Goal: Communication & Community: Answer question/provide support

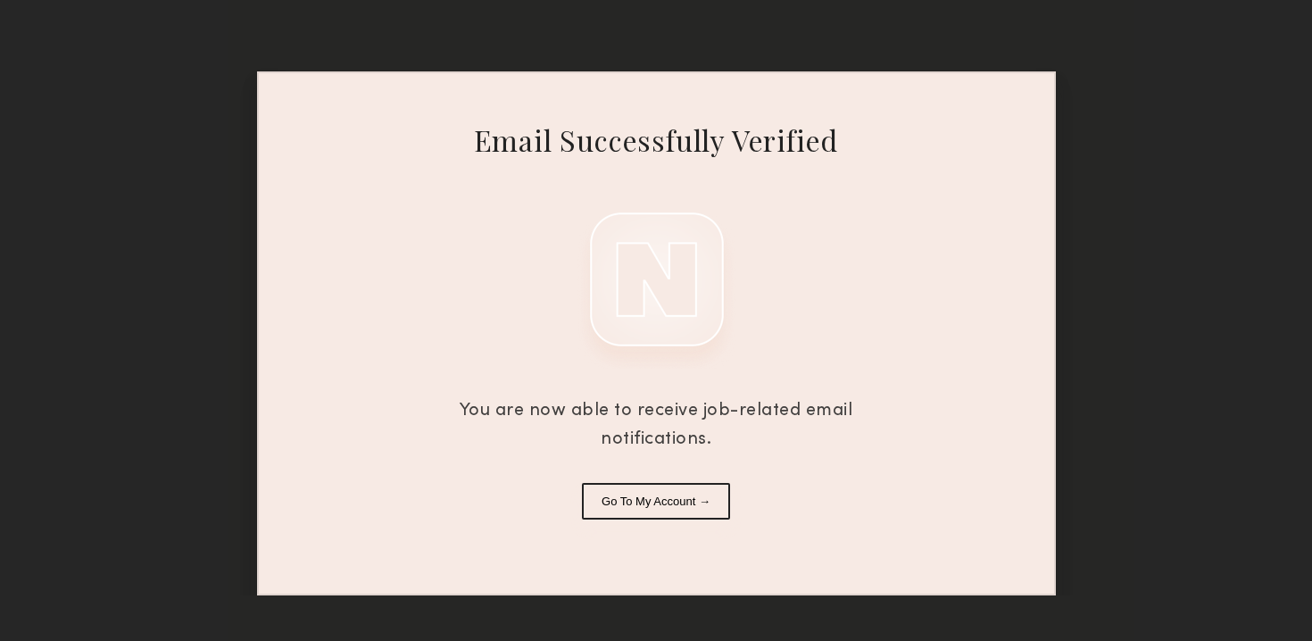
click at [712, 478] on div "Email Successfully Verified You are now able to receive job-related email notif…" at bounding box center [656, 333] width 799 height 524
click at [706, 500] on button "Go To My Account →" at bounding box center [656, 501] width 148 height 37
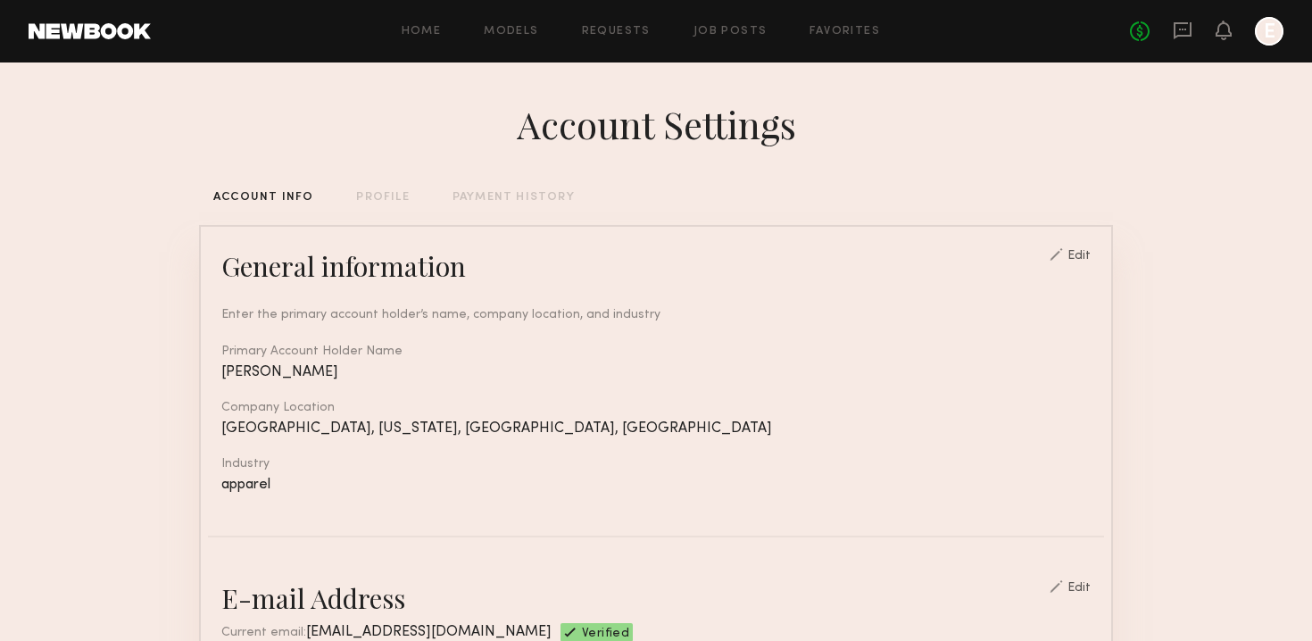
click at [1195, 32] on div "No fees up to $5,000 E" at bounding box center [1207, 31] width 154 height 29
click at [1184, 29] on icon at bounding box center [1182, 30] width 7 height 2
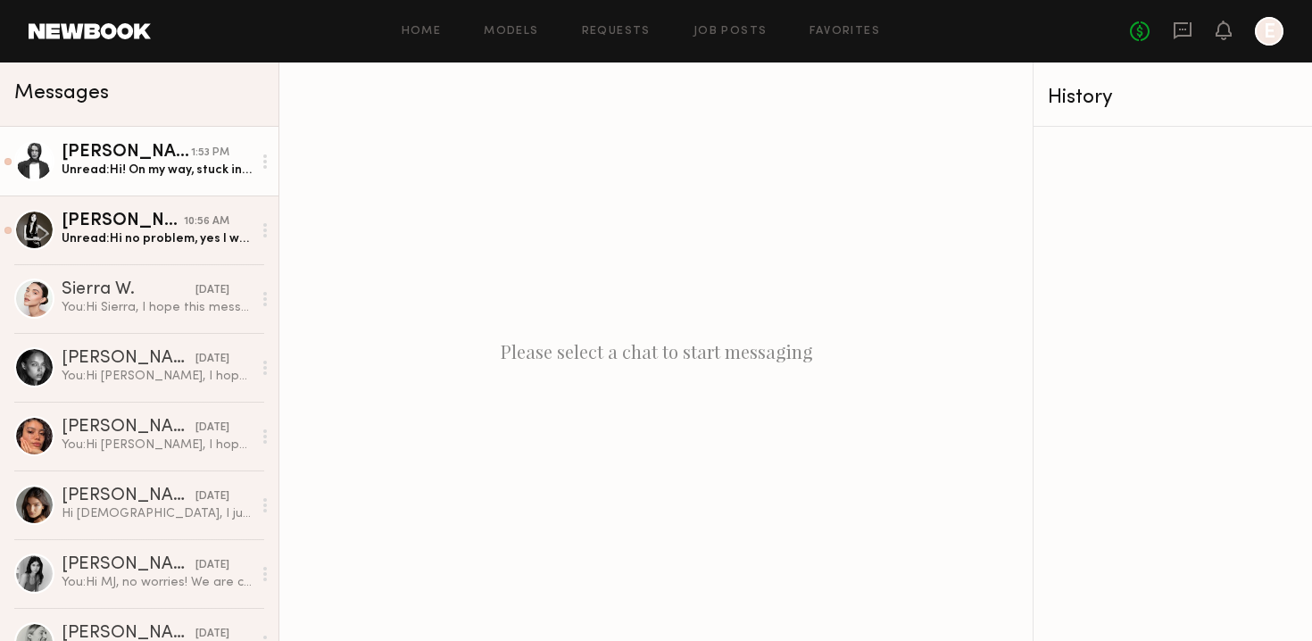
click at [177, 164] on div "Unread: Hi! On my way, stuck in some heavy traffic on the FDR but will be there…" at bounding box center [157, 170] width 190 height 17
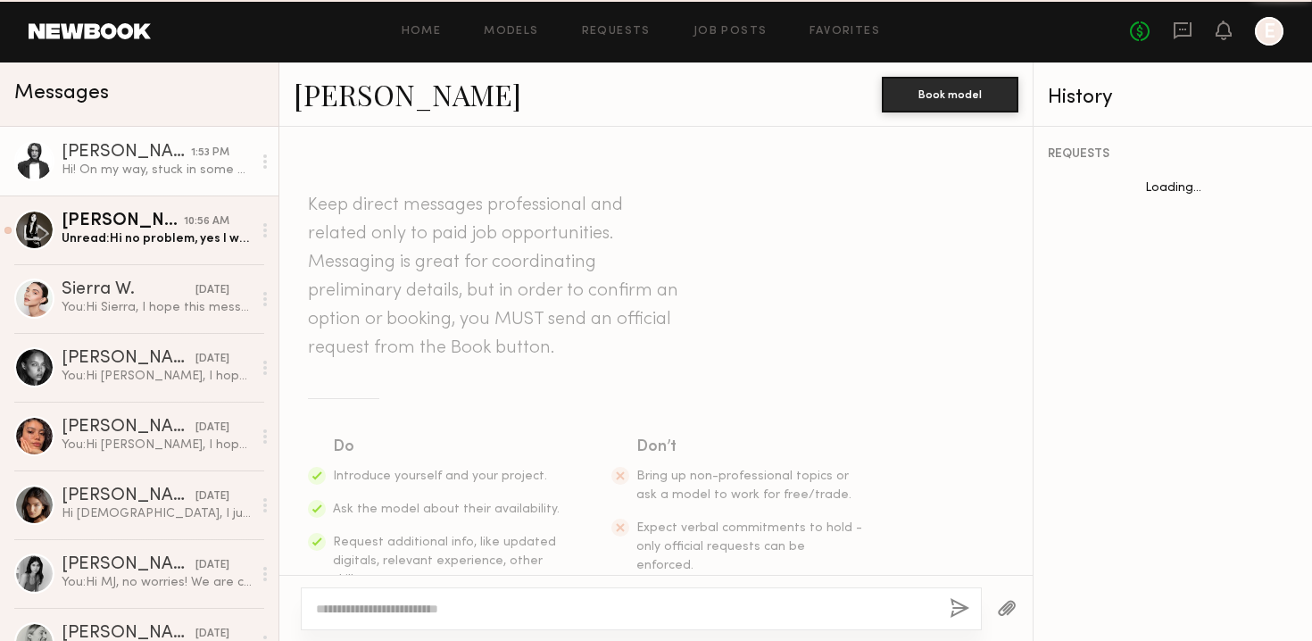
scroll to position [1776, 0]
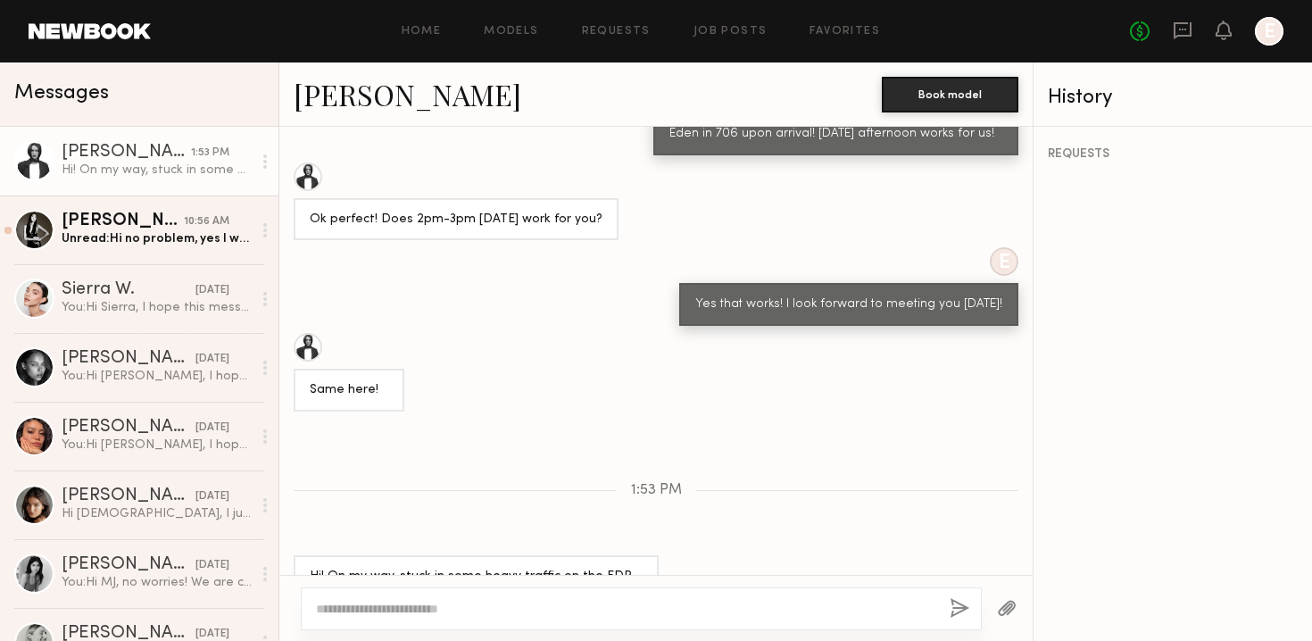
click at [429, 605] on textarea at bounding box center [625, 609] width 619 height 18
click at [321, 610] on textarea "**********" at bounding box center [625, 609] width 619 height 18
type textarea "**********"
click at [951, 610] on button "button" at bounding box center [960, 609] width 20 height 22
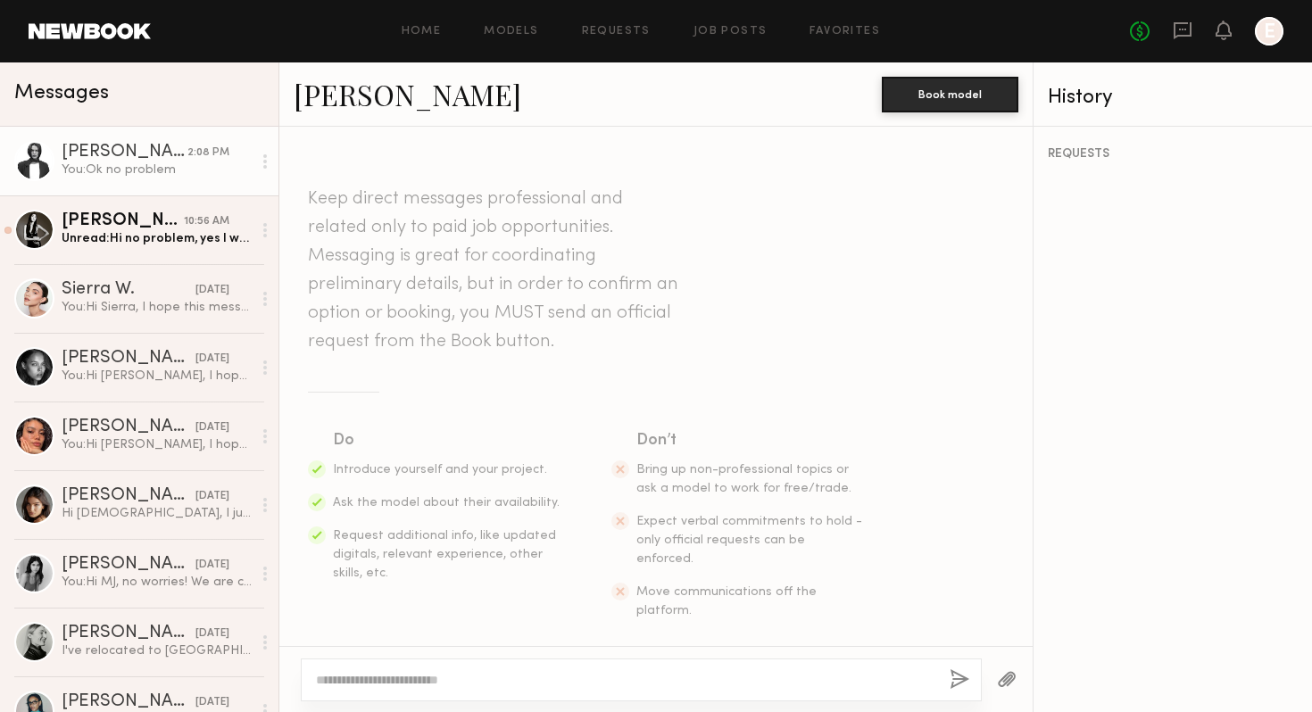
scroll to position [0, 0]
